Goal: Transaction & Acquisition: Purchase product/service

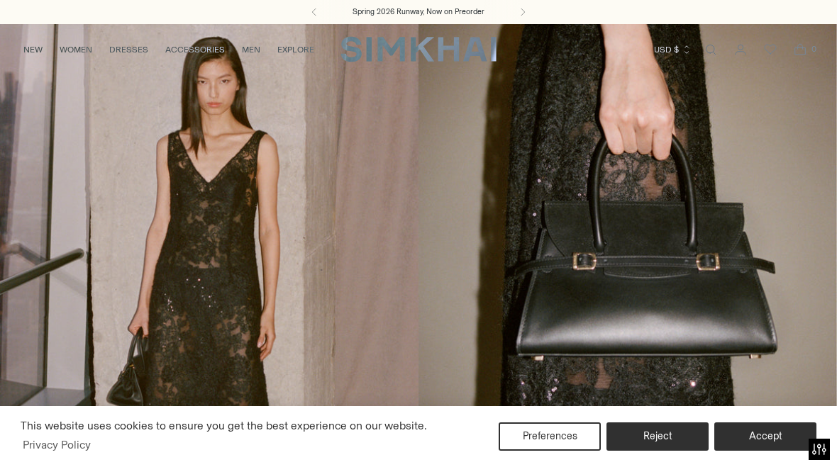
scroll to position [46, 0]
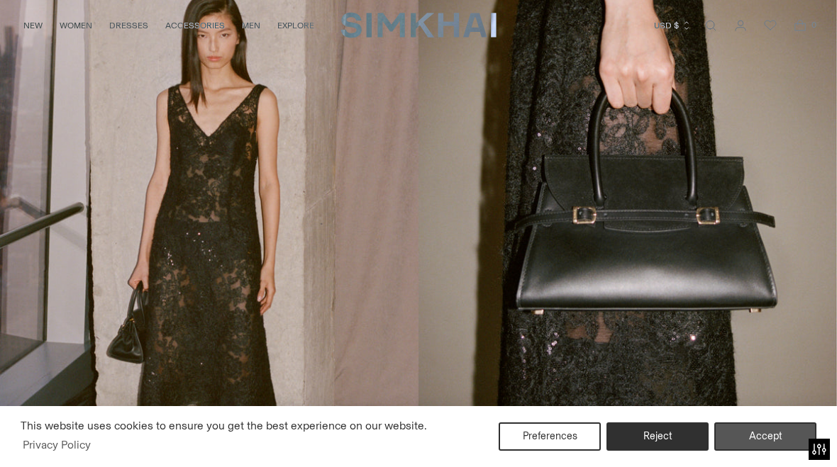
click at [769, 439] on button "Accept" at bounding box center [765, 437] width 102 height 28
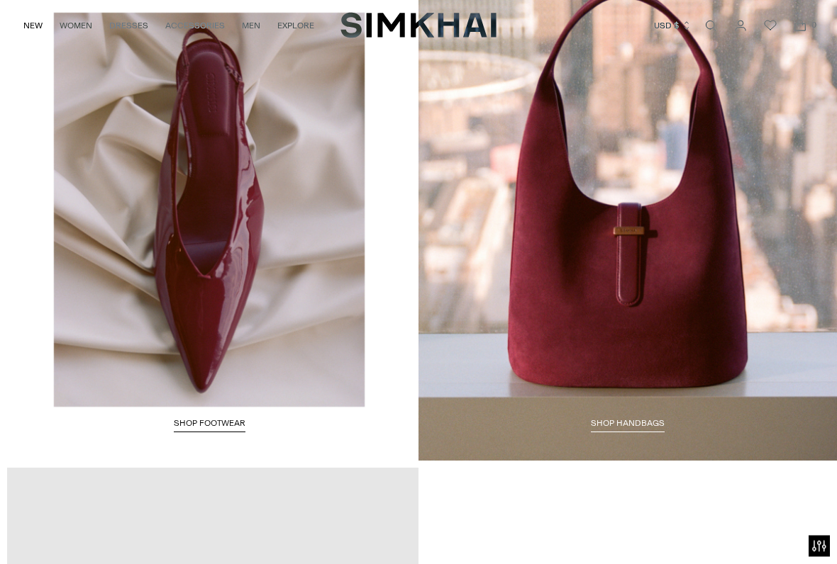
scroll to position [1914, 0]
click at [642, 418] on link "Shop HANDBAGS" at bounding box center [628, 425] width 74 height 14
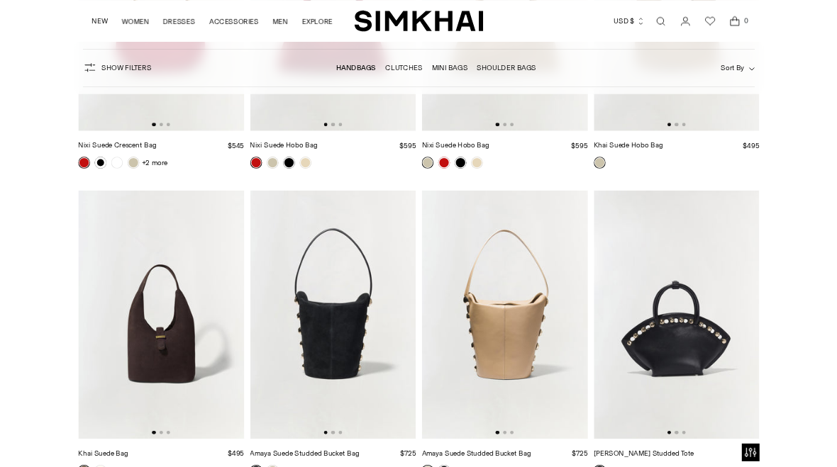
scroll to position [2019, 0]
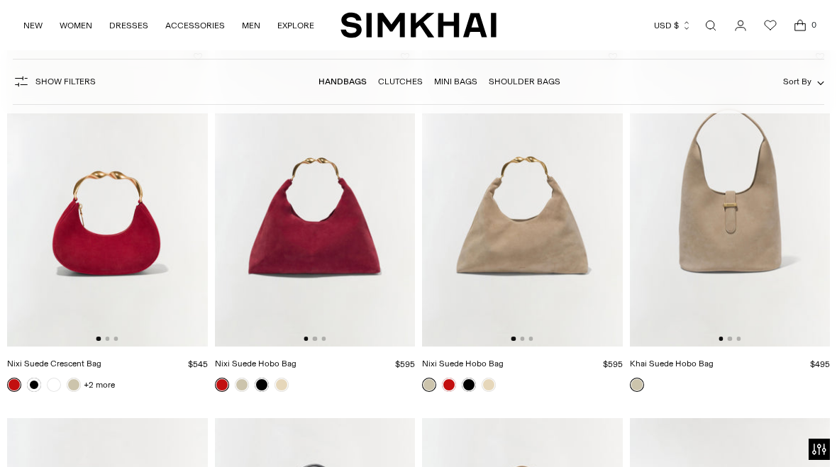
click at [520, 87] on link "Shoulder Bags" at bounding box center [525, 82] width 72 height 10
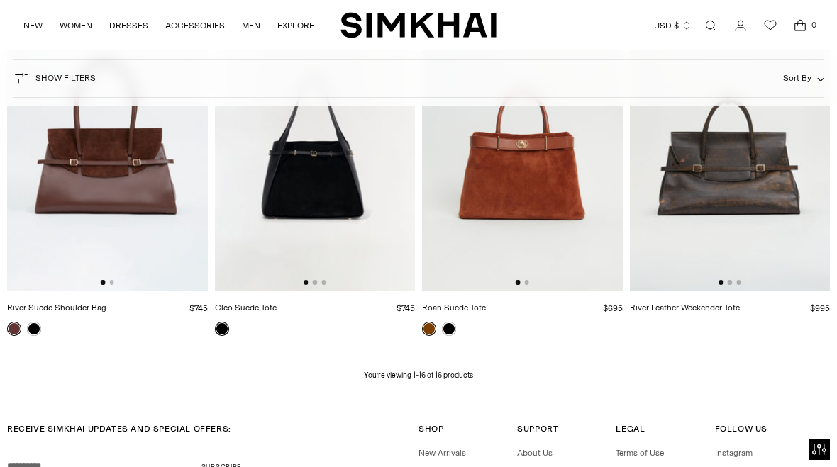
scroll to position [1322, 0]
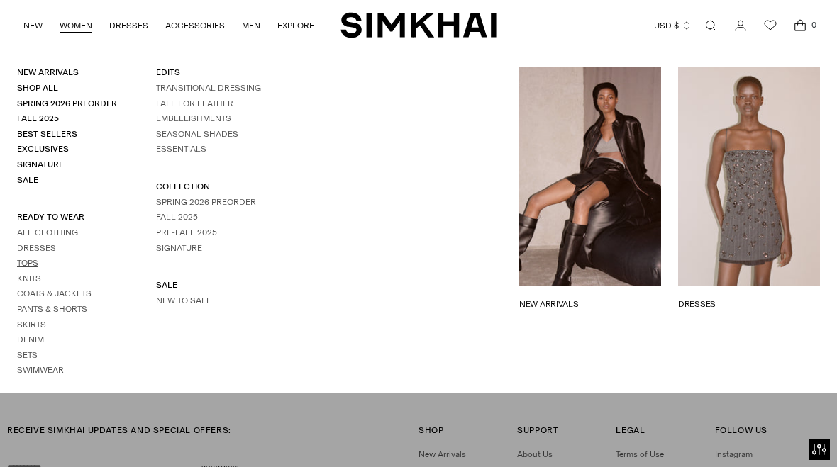
click at [34, 260] on link "Tops" at bounding box center [27, 263] width 21 height 10
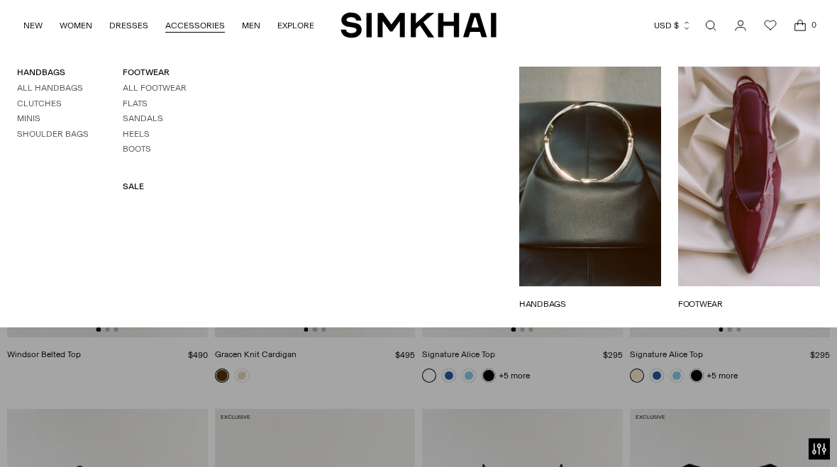
scroll to position [3867, 0]
